Goal: Obtain resource: Obtain resource

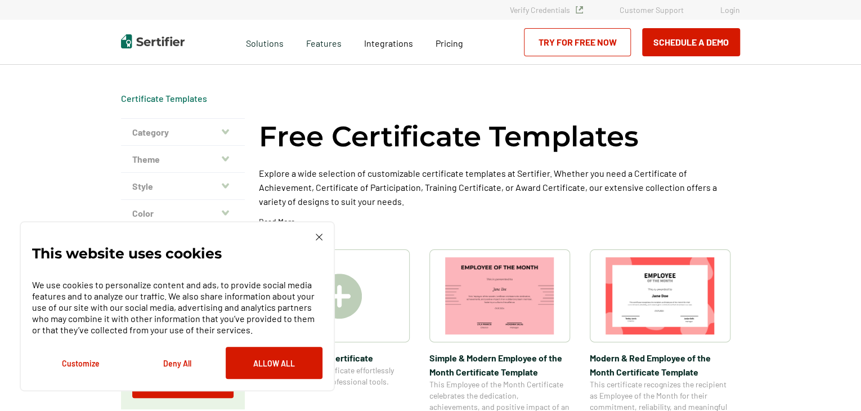
click at [227, 127] on icon "button" at bounding box center [225, 131] width 7 height 9
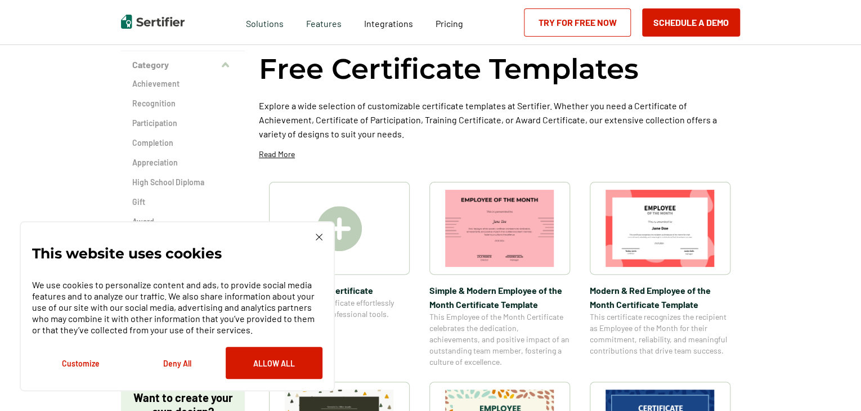
scroll to position [56, 0]
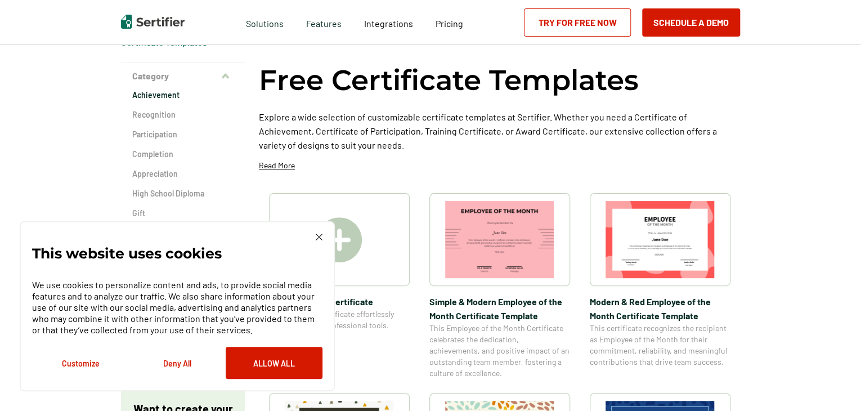
click at [164, 97] on h2 "Achievement" at bounding box center [182, 94] width 101 height 11
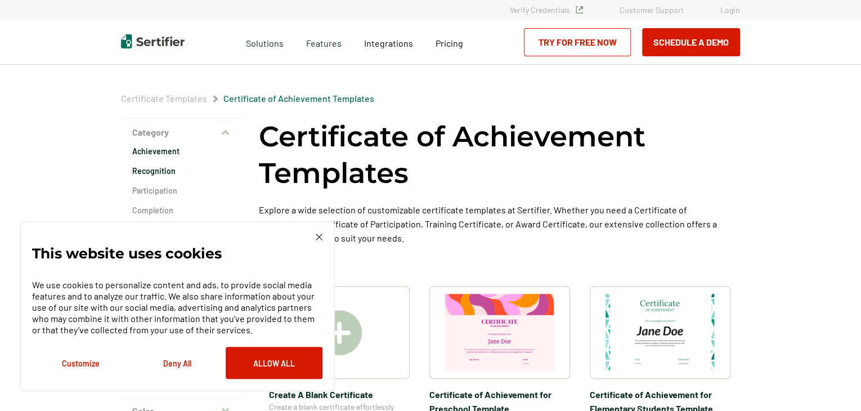
click at [163, 176] on h2 "Recognition" at bounding box center [182, 170] width 101 height 11
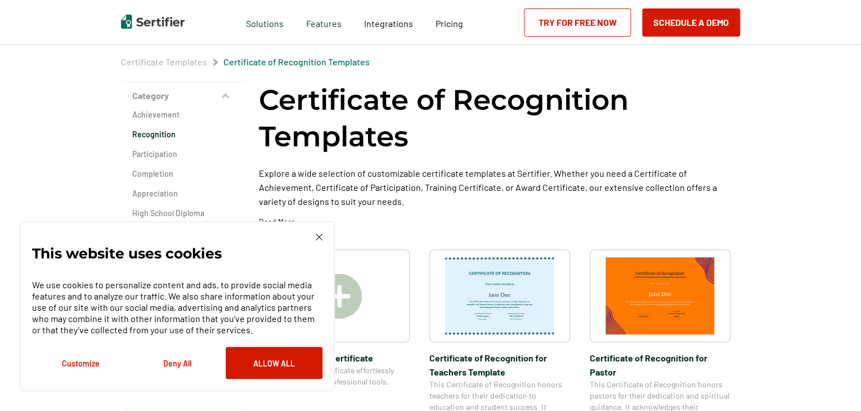
scroll to position [56, 0]
